Goal: Find specific fact: Find specific fact

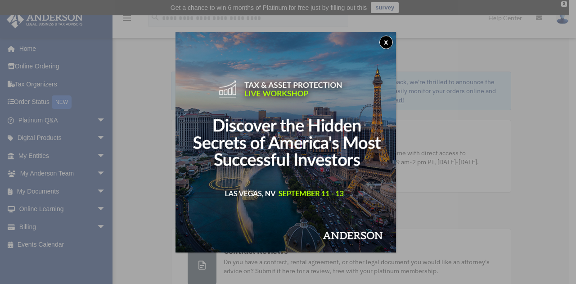
click at [388, 44] on button "x" at bounding box center [386, 43] width 14 height 14
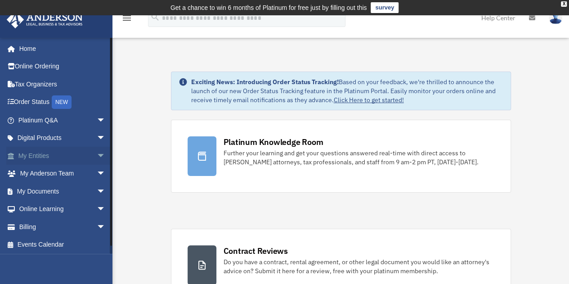
click at [59, 160] on link "My Entities arrow_drop_down" at bounding box center [62, 156] width 113 height 18
click at [97, 155] on span "arrow_drop_down" at bounding box center [106, 156] width 18 height 18
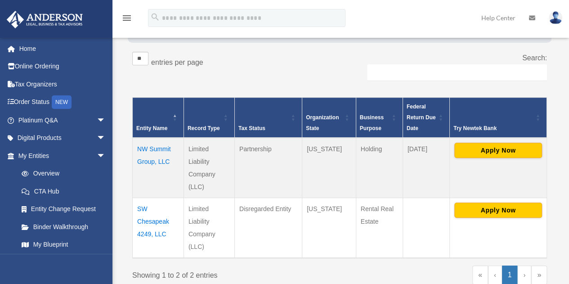
scroll to position [155, 0]
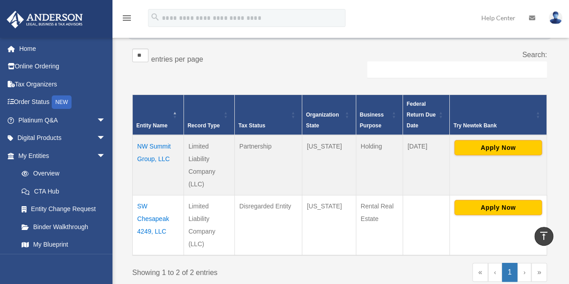
click at [265, 203] on td "Disregarded Entity" at bounding box center [268, 225] width 68 height 60
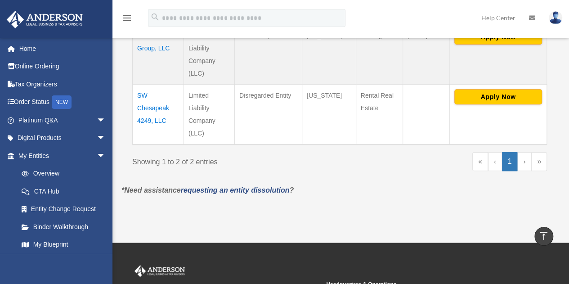
scroll to position [271, 0]
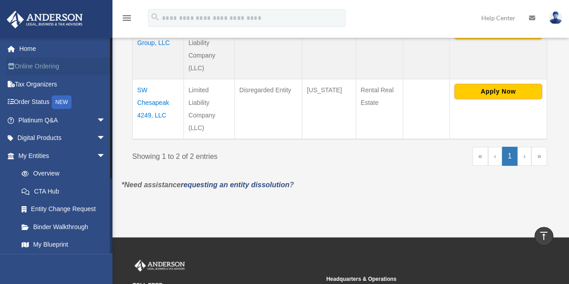
click at [39, 71] on link "Online Ordering" at bounding box center [62, 67] width 113 height 18
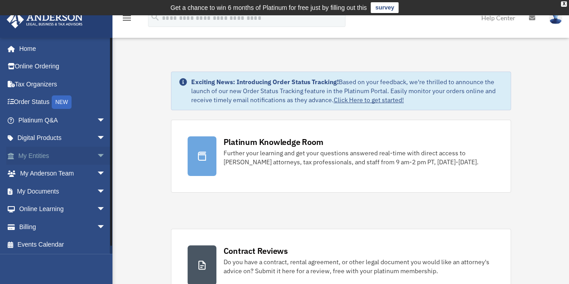
click at [50, 162] on link "My Entities arrow_drop_down" at bounding box center [62, 156] width 113 height 18
click at [97, 157] on span "arrow_drop_down" at bounding box center [106, 156] width 18 height 18
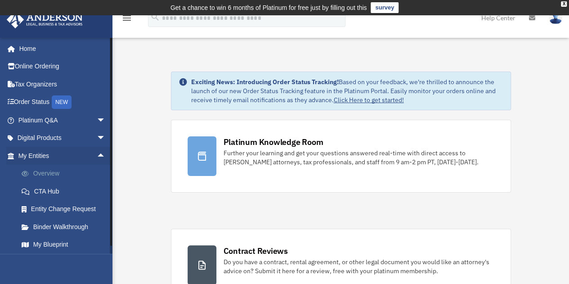
click at [59, 172] on link "Overview" at bounding box center [66, 174] width 107 height 18
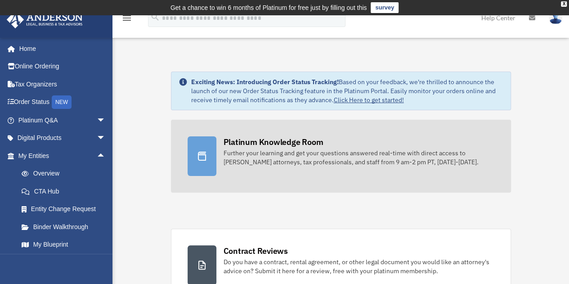
scroll to position [15, 0]
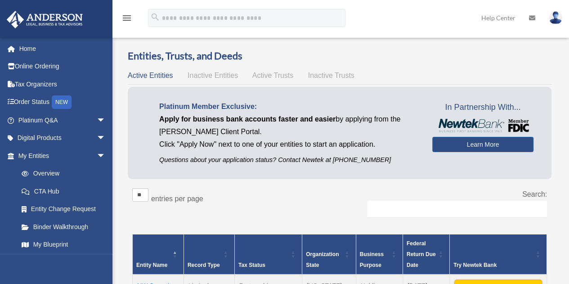
click at [43, 175] on link "Overview" at bounding box center [62, 174] width 98 height 18
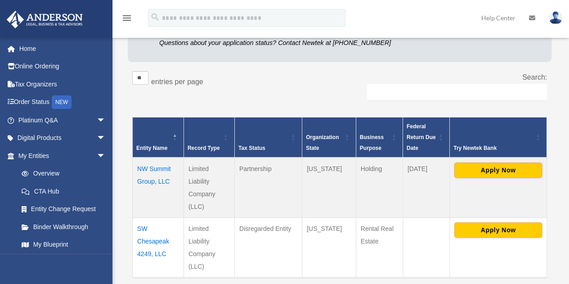
scroll to position [133, 0]
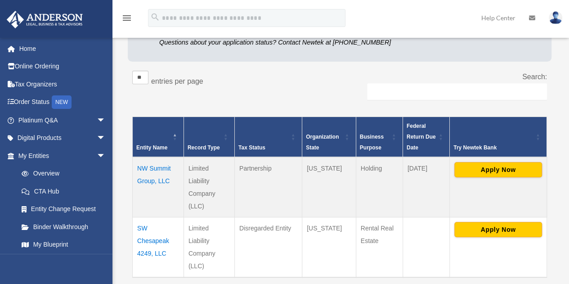
drag, startPoint x: 179, startPoint y: 179, endPoint x: 138, endPoint y: 163, distance: 44.3
click at [138, 163] on td "NW Summit Group, LLC" at bounding box center [158, 187] width 51 height 60
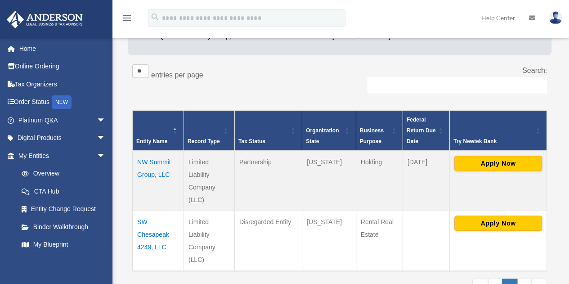
scroll to position [154, 0]
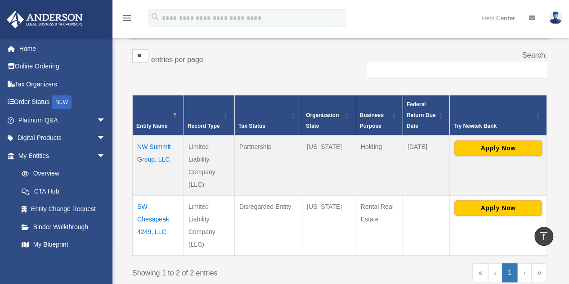
click at [158, 150] on td "NW Summit Group, LLC" at bounding box center [158, 165] width 51 height 60
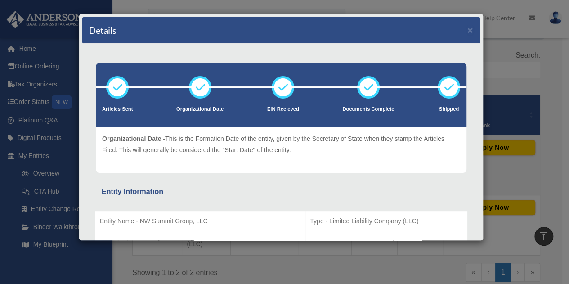
scroll to position [127, 0]
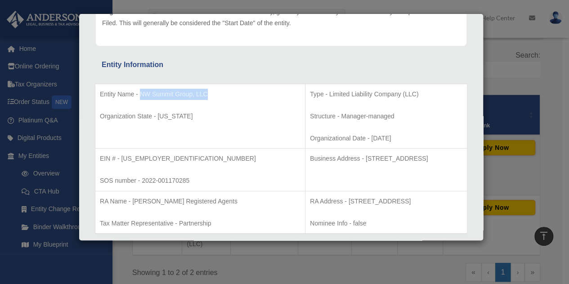
drag, startPoint x: 215, startPoint y: 89, endPoint x: 140, endPoint y: 92, distance: 74.8
click at [140, 92] on p "Entity Name - NW Summit Group, LLC" at bounding box center [200, 94] width 201 height 11
copy p "NW Summit Group, LLC"
drag, startPoint x: 161, startPoint y: 157, endPoint x: 121, endPoint y: 159, distance: 40.5
click at [121, 159] on p "EIN # - [US_EMPLOYER_IDENTIFICATION_NUMBER]" at bounding box center [200, 158] width 201 height 11
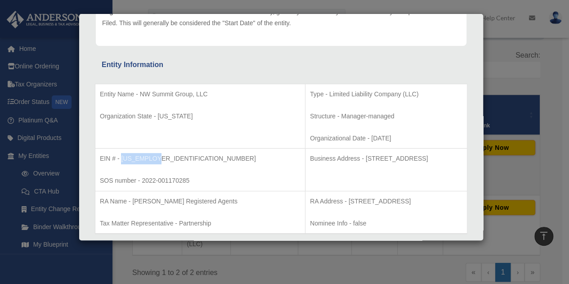
copy p "[US_EMPLOYER_IDENTIFICATION_NUMBER]"
drag, startPoint x: 335, startPoint y: 134, endPoint x: 299, endPoint y: 135, distance: 35.6
click at [310, 135] on p "Organizational Date - [DATE]" at bounding box center [386, 138] width 153 height 11
copy p "[DATE]"
drag, startPoint x: 294, startPoint y: 160, endPoint x: 413, endPoint y: 167, distance: 119.0
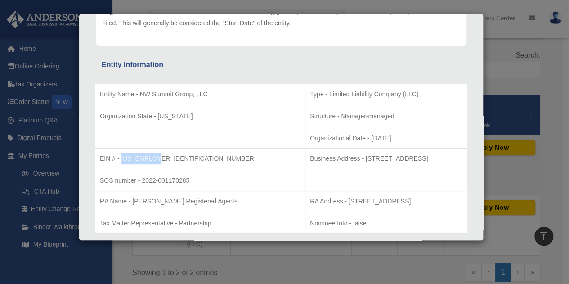
click at [413, 167] on td "Business Address - [STREET_ADDRESS]" at bounding box center [387, 170] width 162 height 43
copy p "[STREET_ADDRESS]"
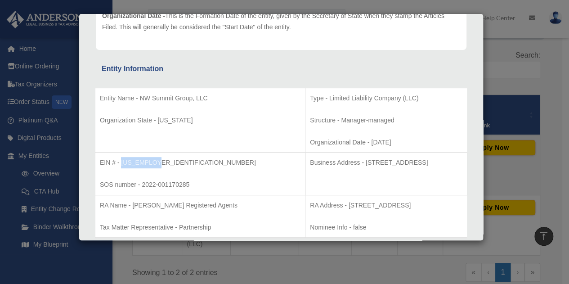
scroll to position [122, 0]
